Goal: Task Accomplishment & Management: Use online tool/utility

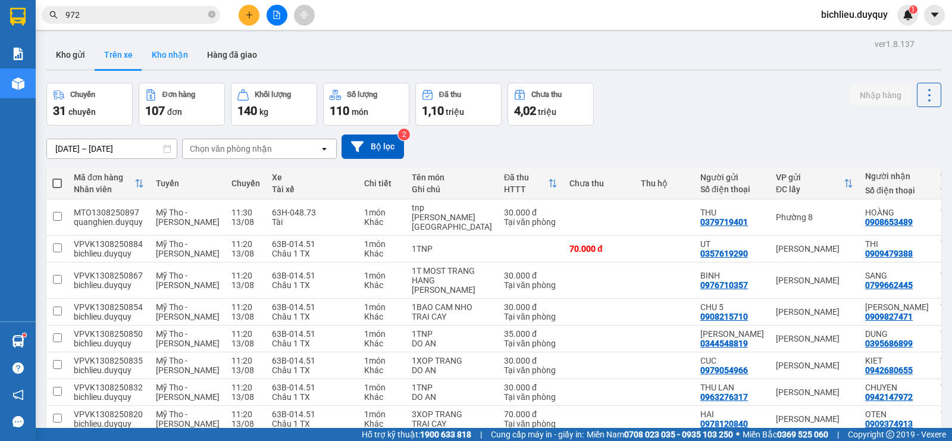
click at [171, 59] on button "Kho nhận" at bounding box center [169, 54] width 55 height 29
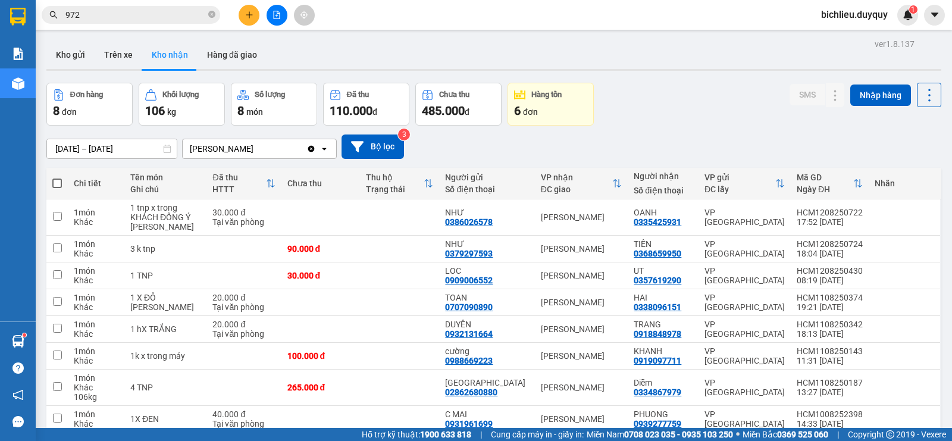
click at [241, 149] on div "[PERSON_NAME]" at bounding box center [245, 148] width 124 height 19
click at [239, 150] on div "[PERSON_NAME]" at bounding box center [245, 148] width 124 height 19
click at [121, 65] on button "Trên xe" at bounding box center [119, 54] width 48 height 29
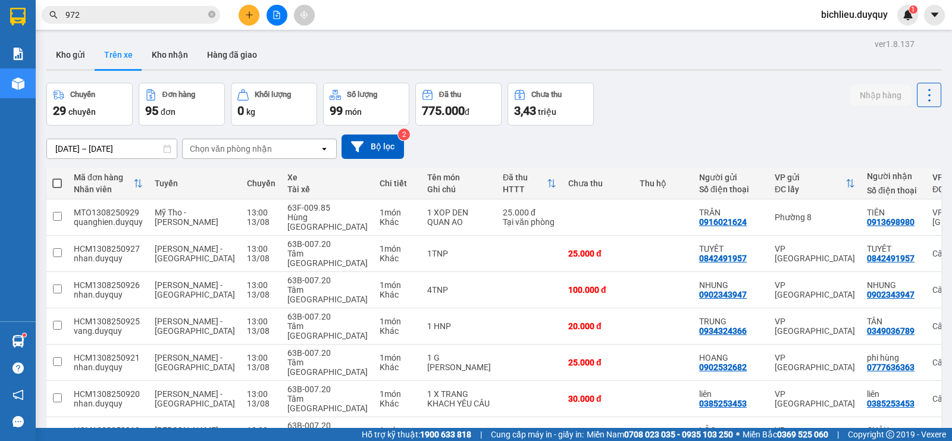
click at [267, 147] on div "Chọn văn phòng nhận" at bounding box center [231, 149] width 82 height 12
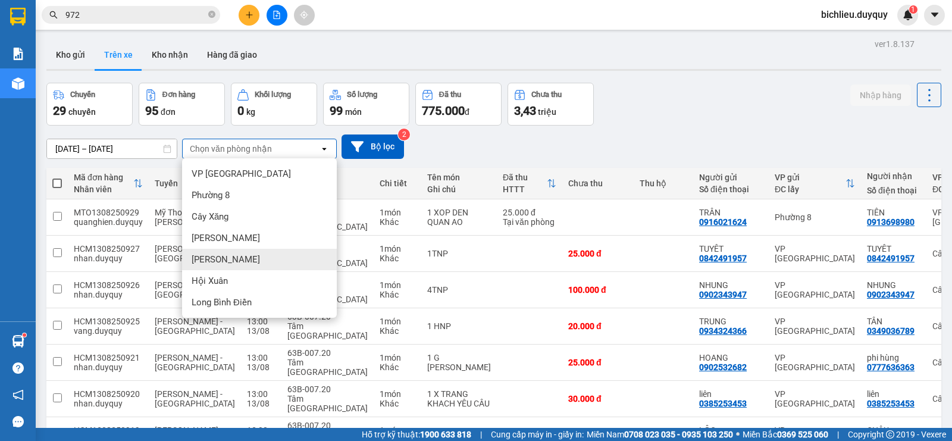
click at [237, 256] on div "[PERSON_NAME]" at bounding box center [259, 259] width 155 height 21
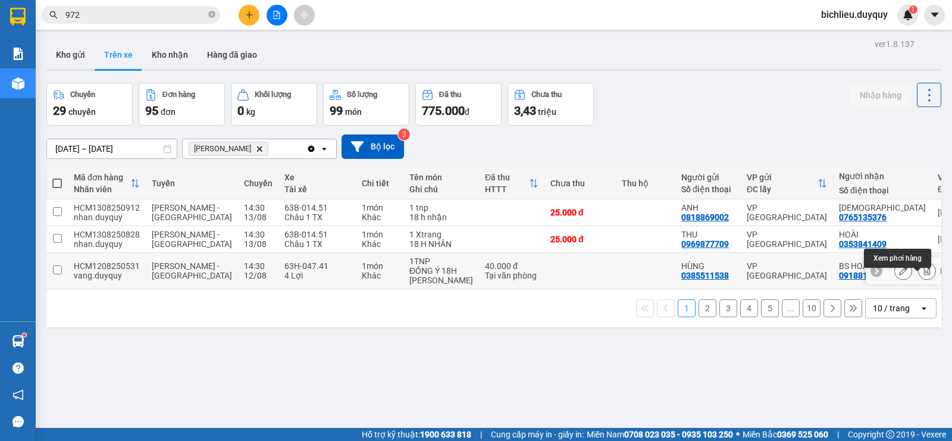
click at [923, 275] on icon at bounding box center [927, 270] width 8 height 8
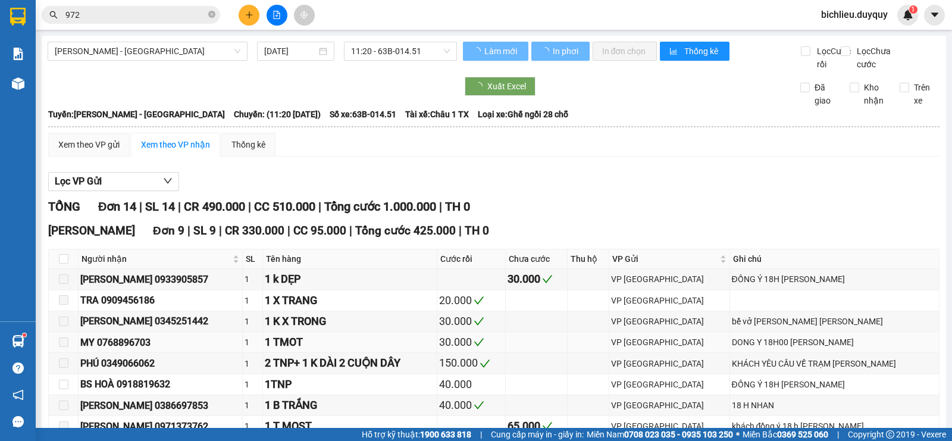
type input "[DATE]"
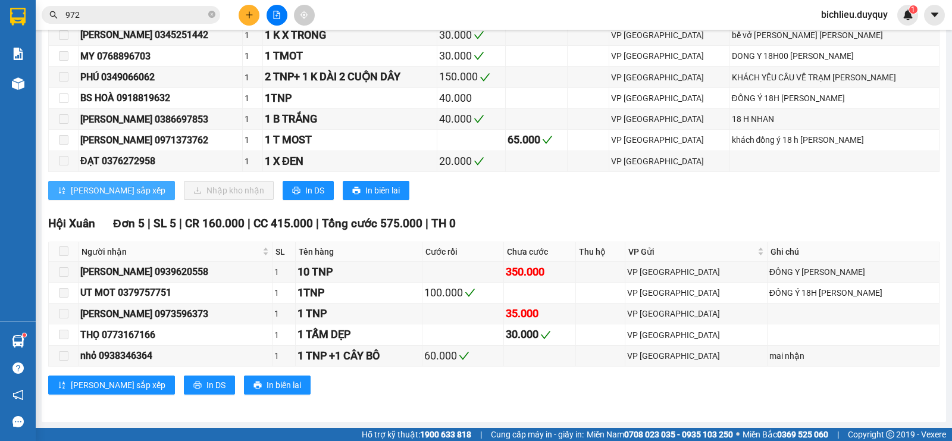
scroll to position [119, 0]
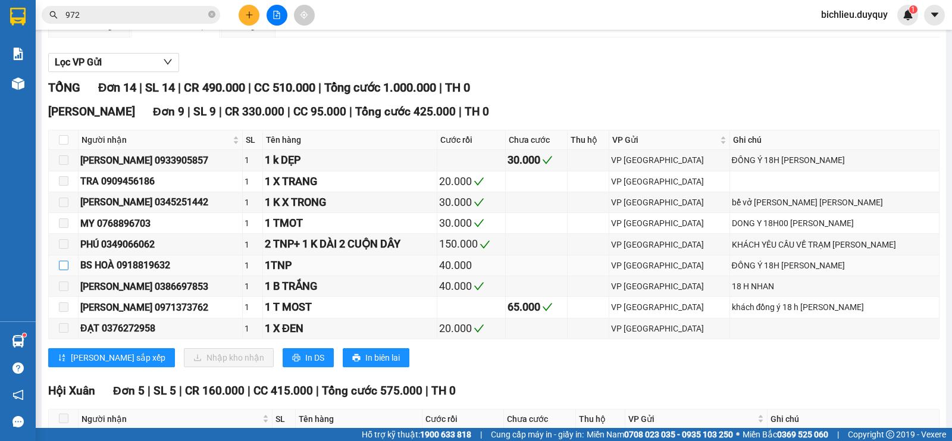
click at [65, 270] on input "checkbox" at bounding box center [64, 266] width 10 height 10
checkbox input "true"
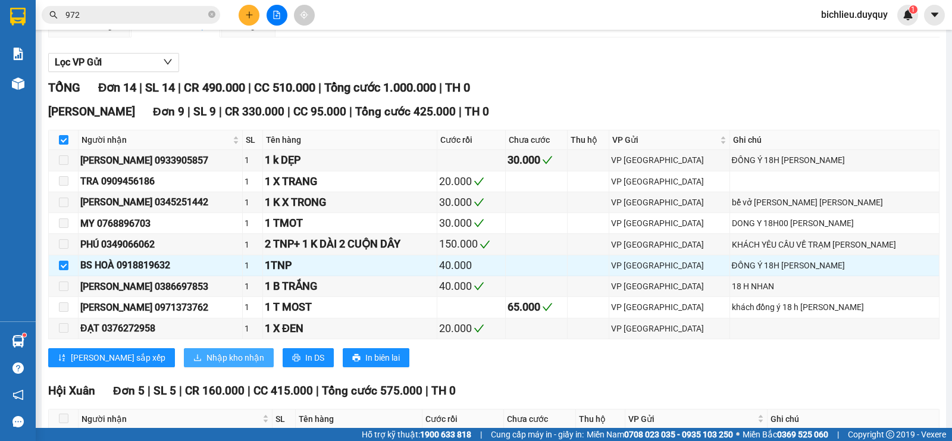
click at [184, 363] on button "Nhập kho nhận" at bounding box center [229, 357] width 90 height 19
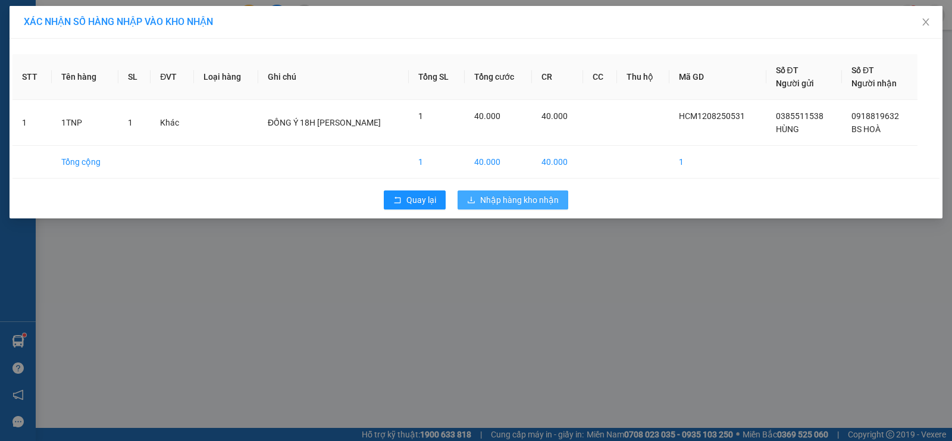
click at [510, 200] on span "Nhập hàng kho nhận" at bounding box center [519, 199] width 79 height 13
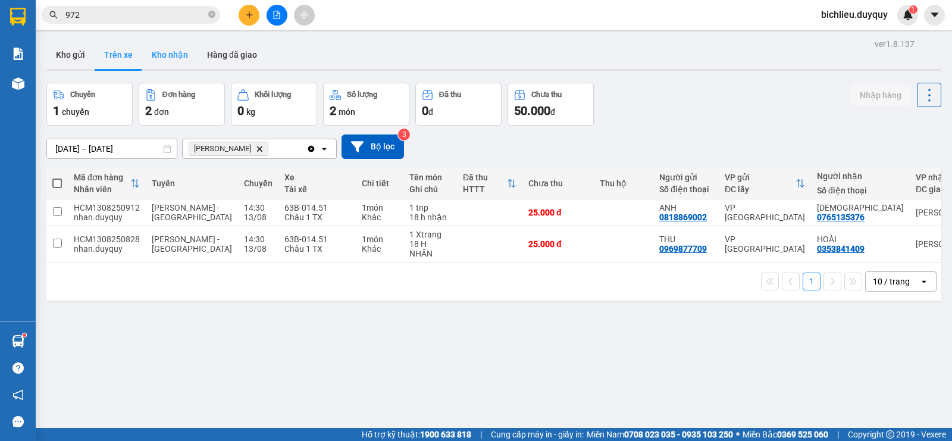
click at [171, 57] on button "Kho nhận" at bounding box center [169, 54] width 55 height 29
